Goal: Information Seeking & Learning: Understand process/instructions

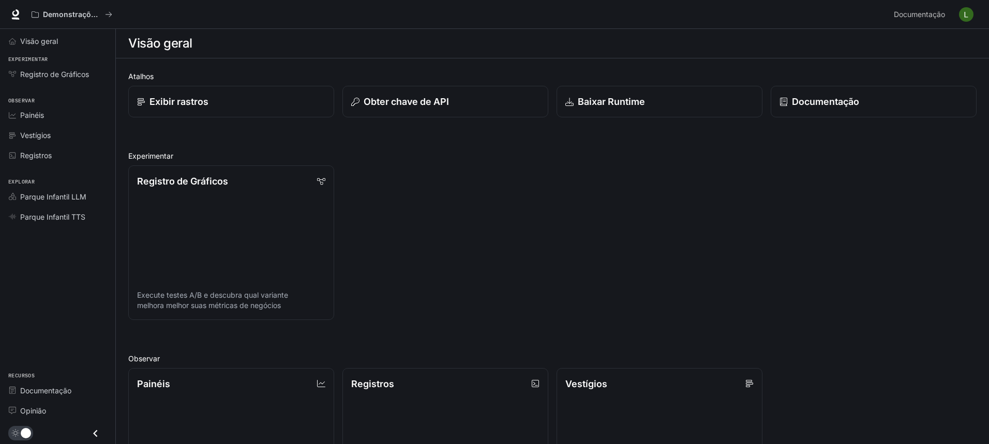
drag, startPoint x: 449, startPoint y: 220, endPoint x: 366, endPoint y: 142, distance: 113.8
click at [449, 219] on div "Registro de Gráficos Execute testes A/B e descubra qual variante melhora melhor…" at bounding box center [548, 238] width 856 height 163
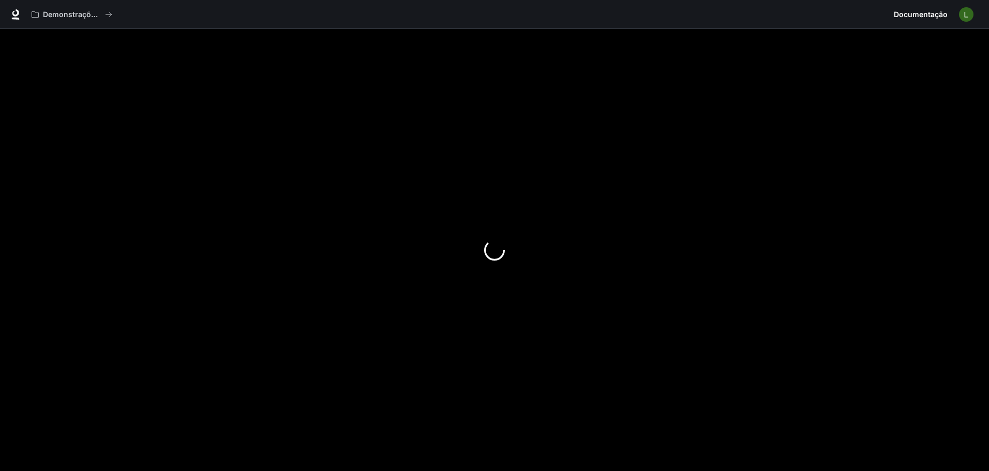
drag, startPoint x: 767, startPoint y: 208, endPoint x: 650, endPoint y: 222, distance: 117.7
click at [650, 222] on div at bounding box center [494, 250] width 989 height 442
drag, startPoint x: 702, startPoint y: 239, endPoint x: 421, endPoint y: 187, distance: 286.2
click at [702, 239] on div at bounding box center [494, 250] width 989 height 442
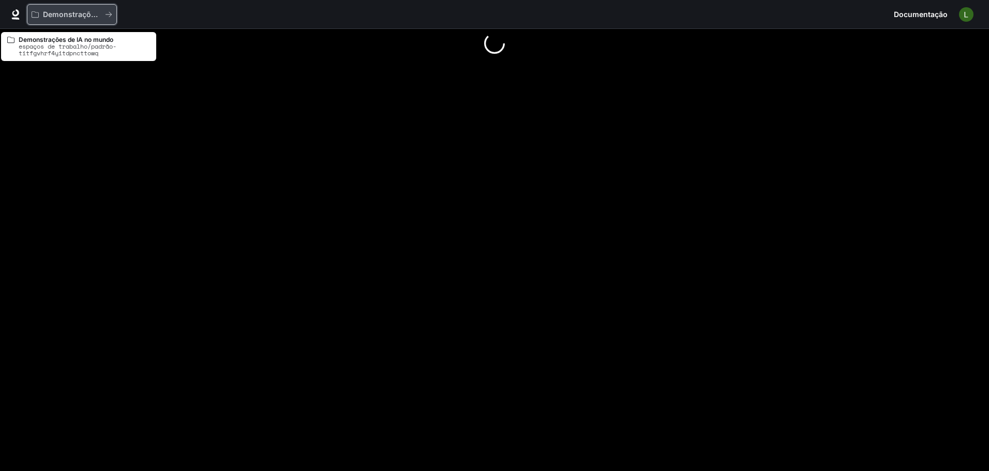
click at [97, 19] on button "Demonstrações de IA no mundo" at bounding box center [72, 14] width 90 height 21
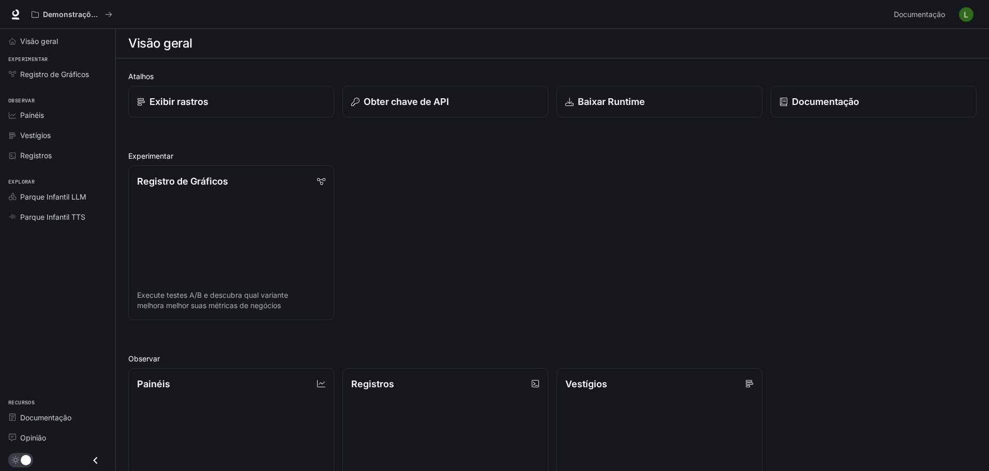
drag, startPoint x: 642, startPoint y: 214, endPoint x: 632, endPoint y: 209, distance: 10.7
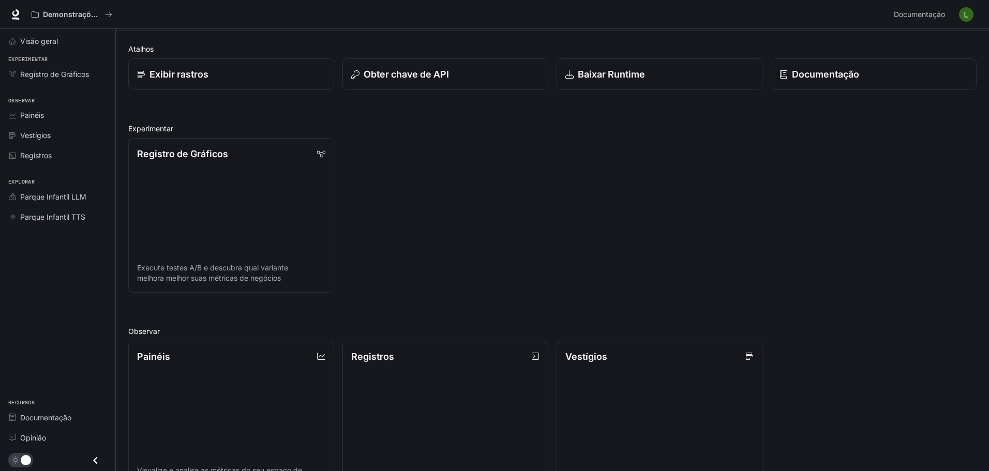
scroll to position [207, 0]
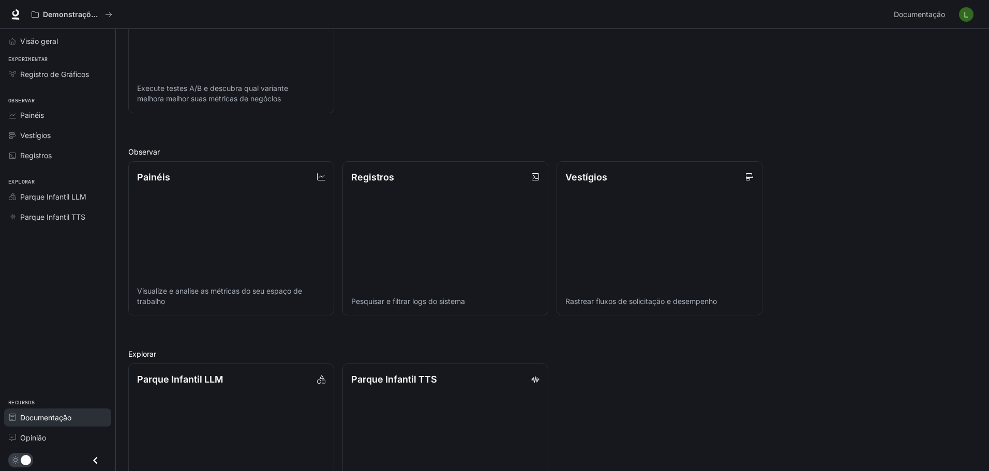
click at [66, 415] on font "Documentação" at bounding box center [45, 417] width 51 height 9
drag, startPoint x: 277, startPoint y: 115, endPoint x: 261, endPoint y: 98, distance: 23.8
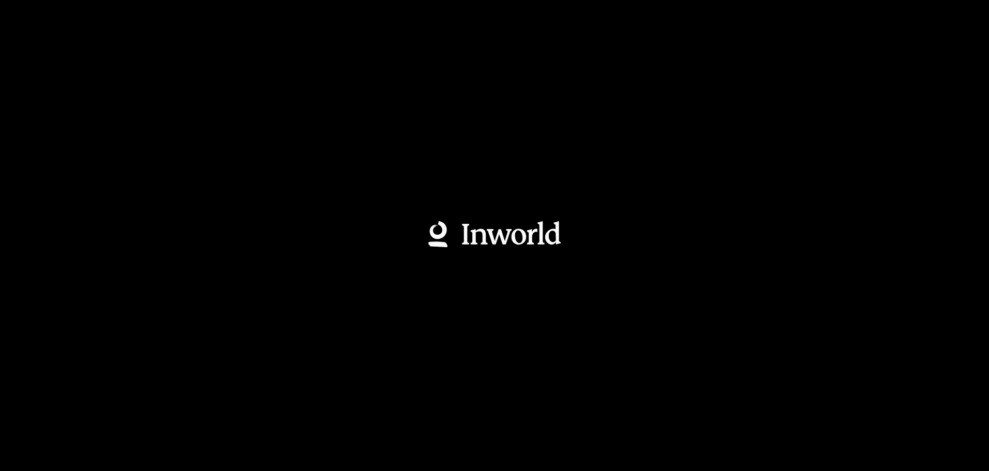
scroll to position [0, 0]
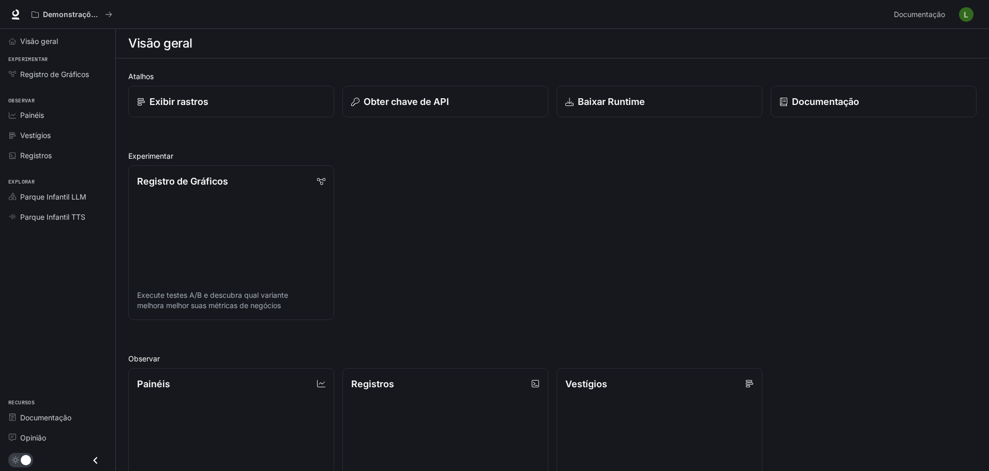
drag, startPoint x: 275, startPoint y: 107, endPoint x: 266, endPoint y: 97, distance: 13.2
drag, startPoint x: 283, startPoint y: 101, endPoint x: 265, endPoint y: 92, distance: 20.6
click at [45, 414] on font "Documentação" at bounding box center [45, 417] width 51 height 9
click at [58, 38] on font "Visão geral" at bounding box center [39, 41] width 38 height 9
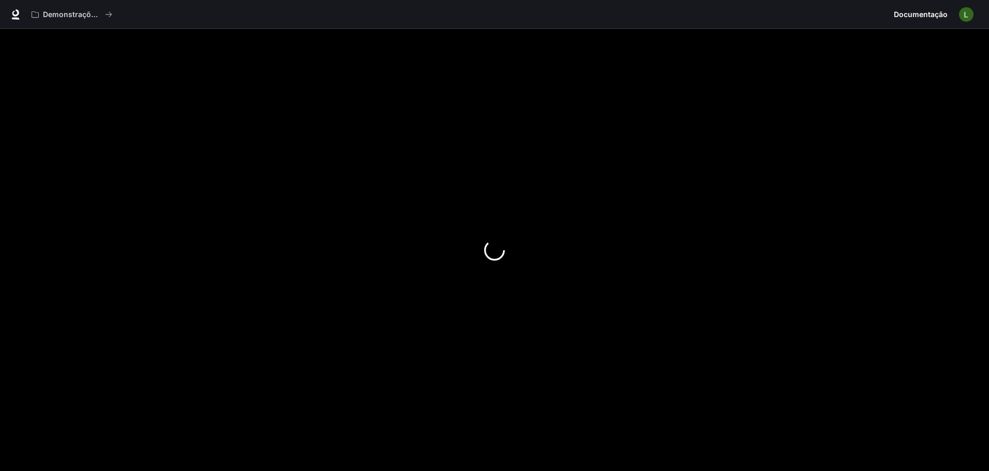
drag, startPoint x: 353, startPoint y: 142, endPoint x: 350, endPoint y: 135, distance: 6.9
click at [495, 112] on div at bounding box center [494, 250] width 989 height 442
click at [142, 97] on div at bounding box center [494, 250] width 989 height 442
